Goal: Task Accomplishment & Management: Use online tool/utility

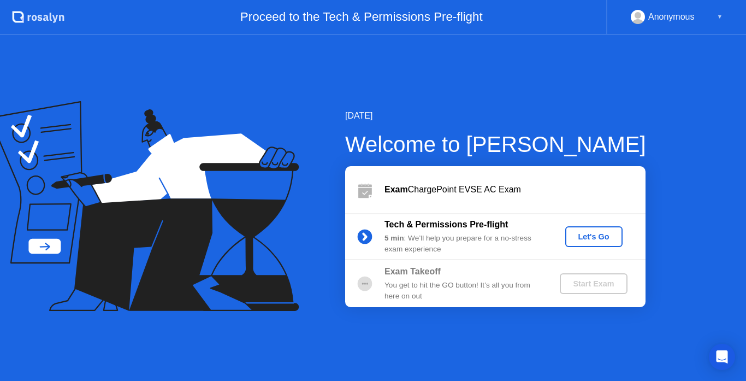
click at [594, 236] on div "Let's Go" at bounding box center [594, 236] width 49 height 9
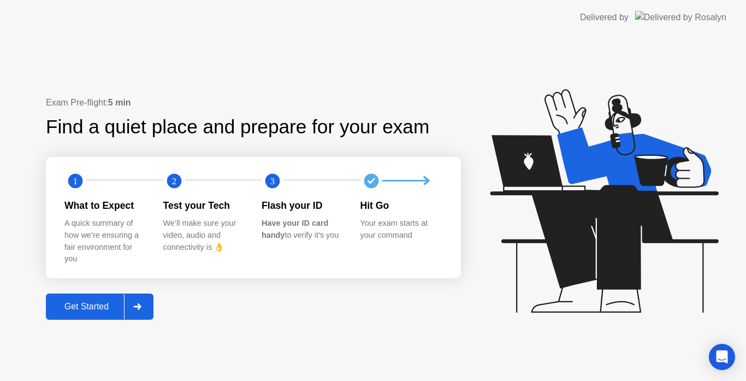
click at [100, 304] on div "Get Started" at bounding box center [86, 307] width 75 height 10
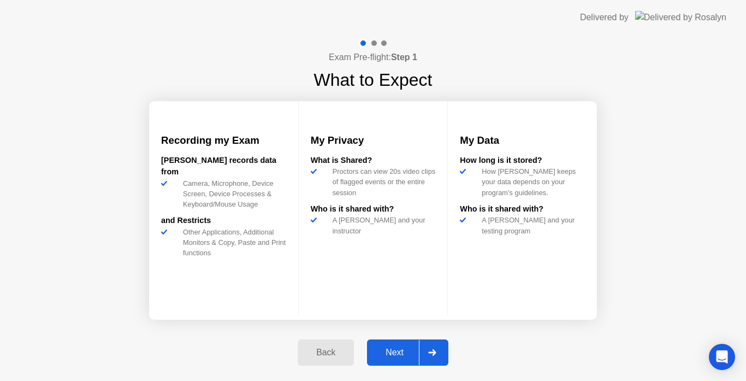
click at [394, 349] on div "Next" at bounding box center [394, 352] width 49 height 10
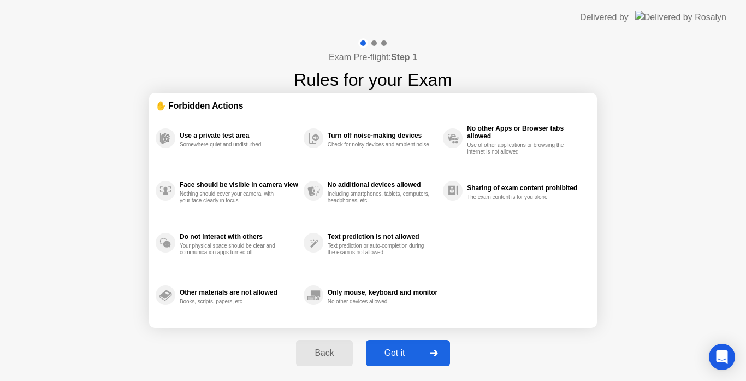
click at [394, 349] on div "Got it" at bounding box center [394, 353] width 51 height 10
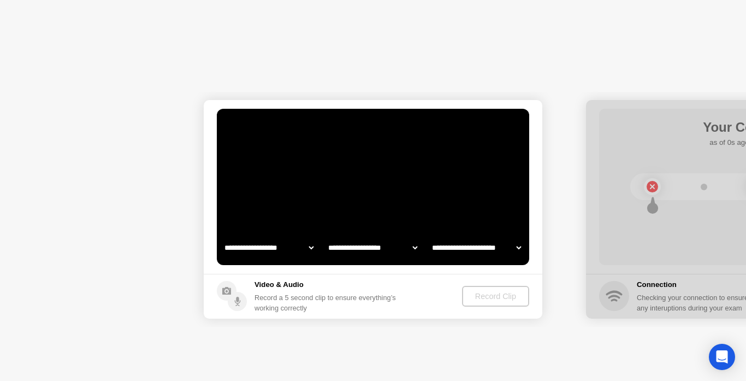
select select "**********"
select select "*******"
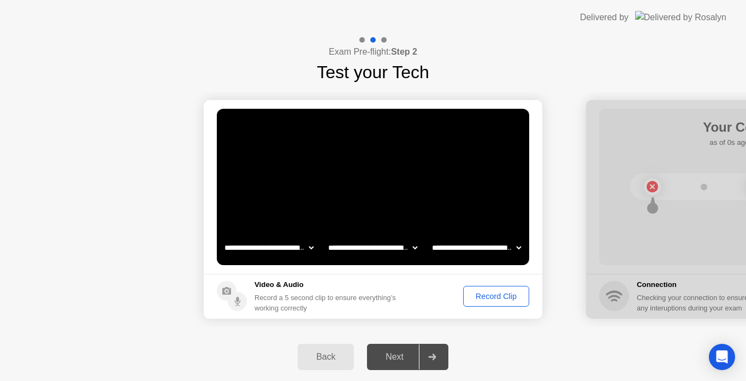
click at [492, 293] on div "Record Clip" at bounding box center [496, 296] width 58 height 9
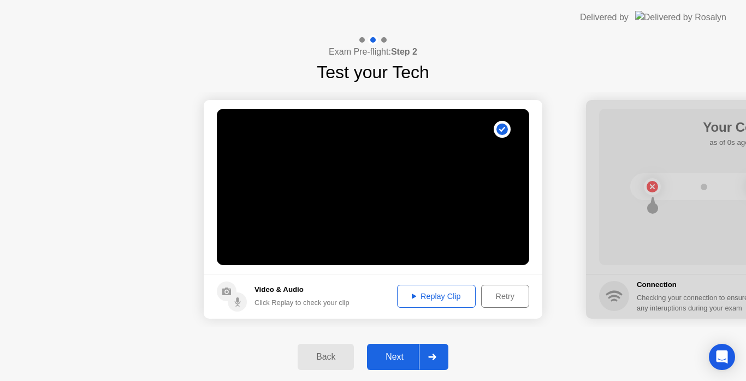
click at [503, 297] on div "Retry" at bounding box center [505, 296] width 40 height 9
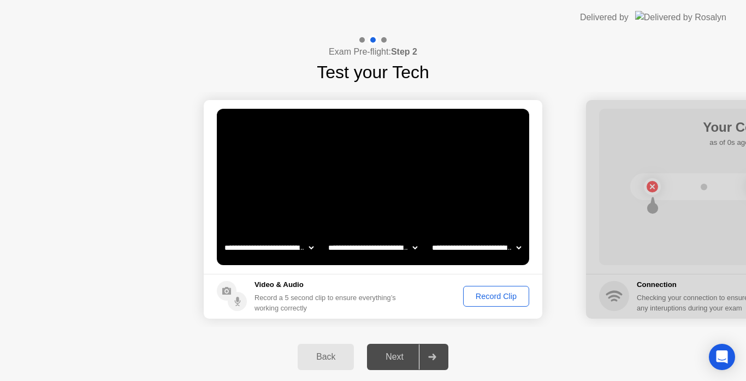
click at [503, 297] on div "Record Clip" at bounding box center [496, 296] width 58 height 9
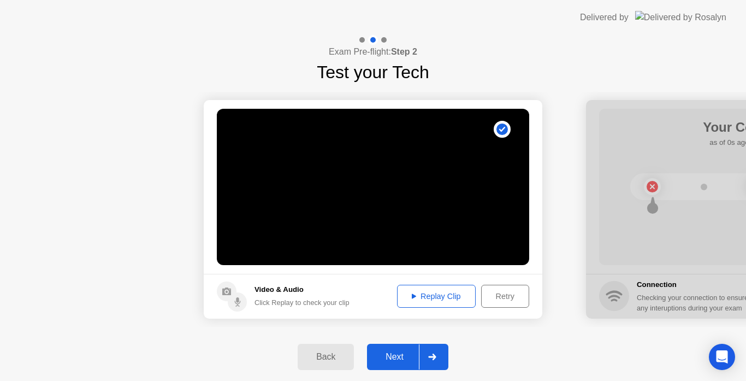
click at [432, 356] on icon at bounding box center [432, 356] width 8 height 7
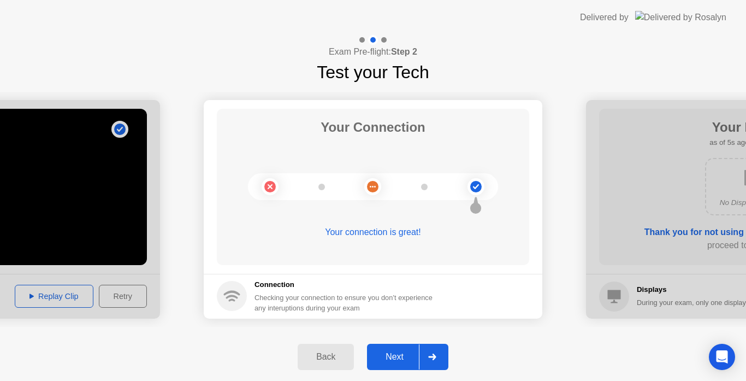
click at [432, 356] on icon at bounding box center [432, 356] width 8 height 7
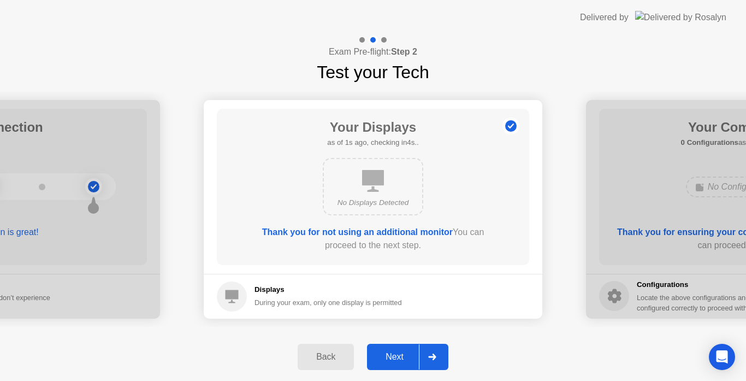
click at [432, 356] on icon at bounding box center [432, 356] width 8 height 7
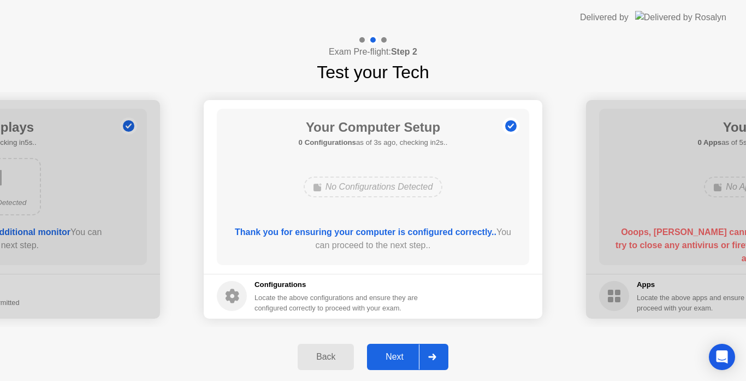
click at [432, 356] on icon at bounding box center [432, 356] width 8 height 7
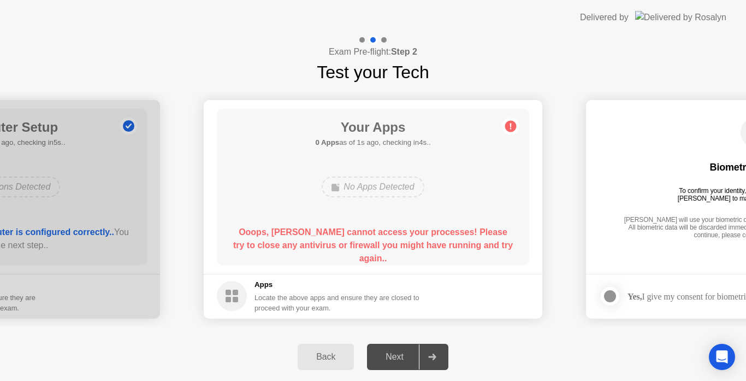
click at [432, 356] on icon at bounding box center [432, 356] width 8 height 7
click at [393, 359] on div "Next" at bounding box center [394, 357] width 49 height 10
click at [433, 358] on icon at bounding box center [432, 356] width 8 height 7
